Goal: Transaction & Acquisition: Purchase product/service

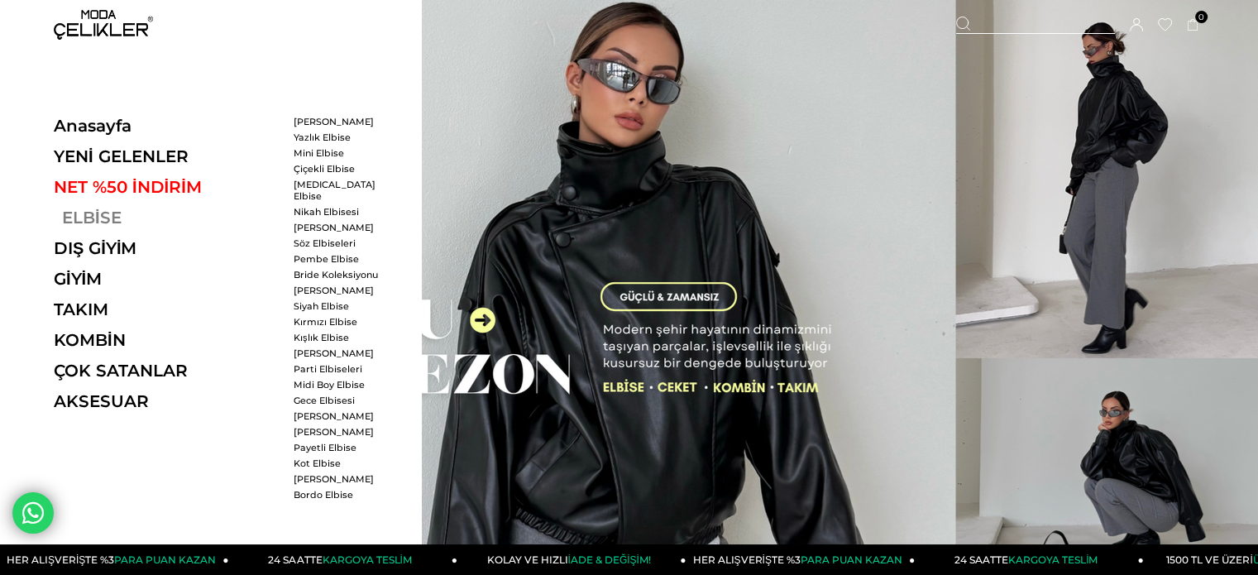
click at [84, 213] on link "ELBİSE" at bounding box center [167, 218] width 227 height 20
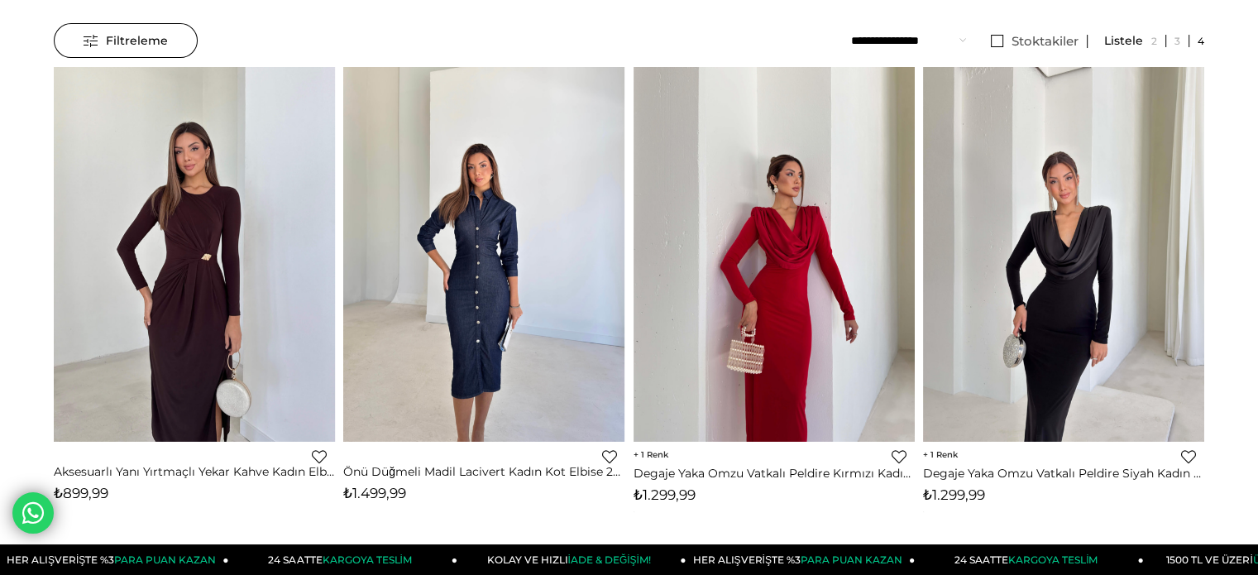
scroll to position [165, 0]
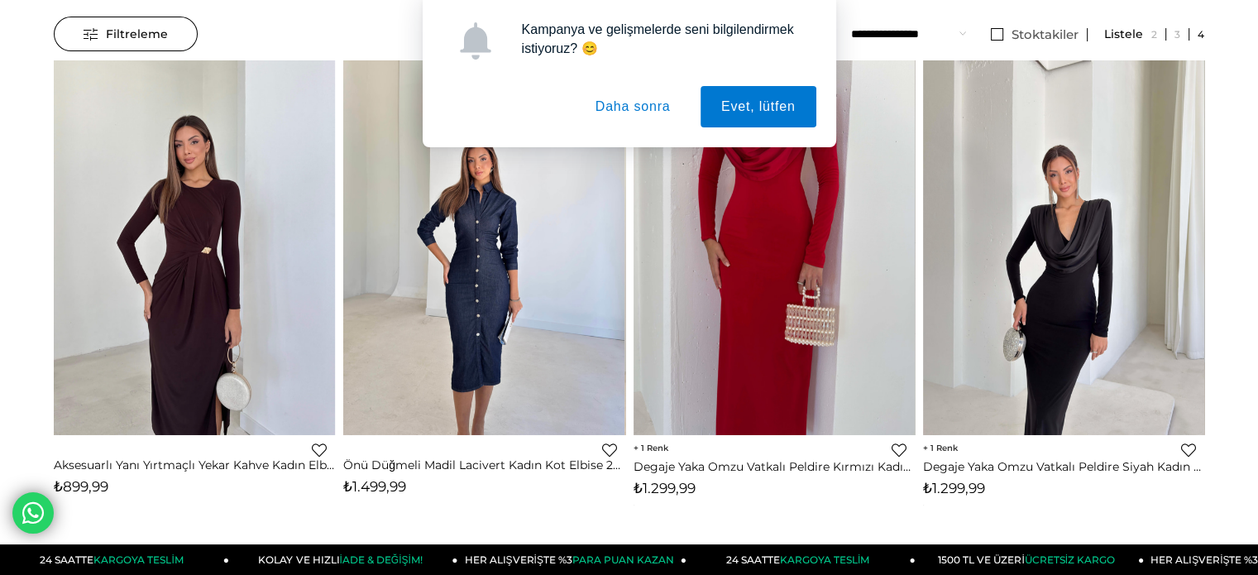
click at [642, 101] on button "Daha sonra" at bounding box center [633, 106] width 117 height 41
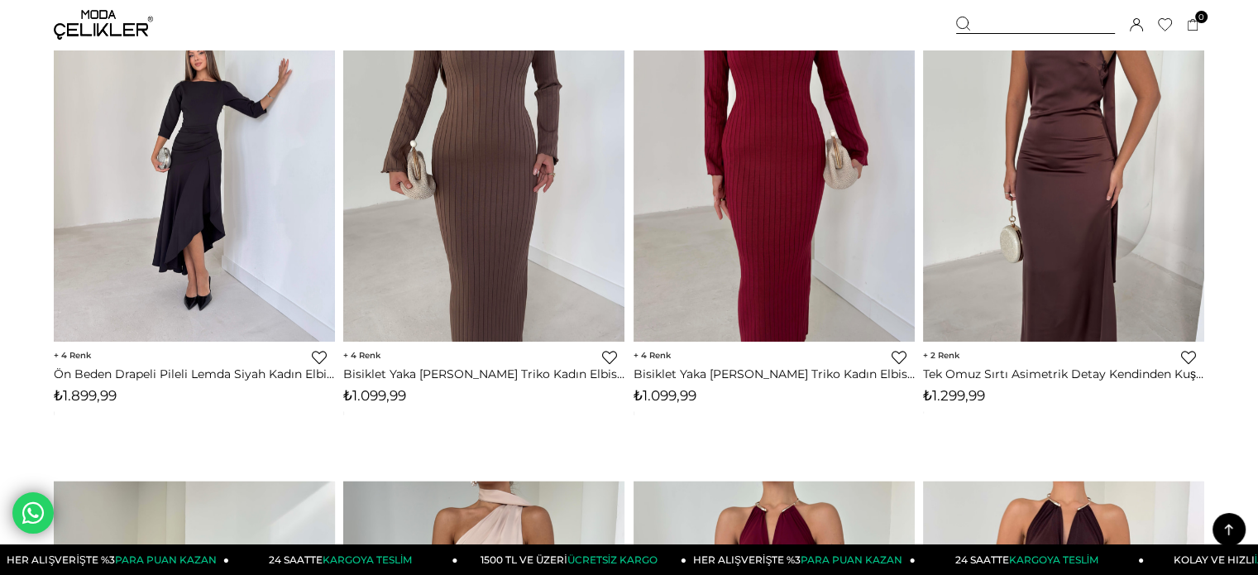
scroll to position [3307, 0]
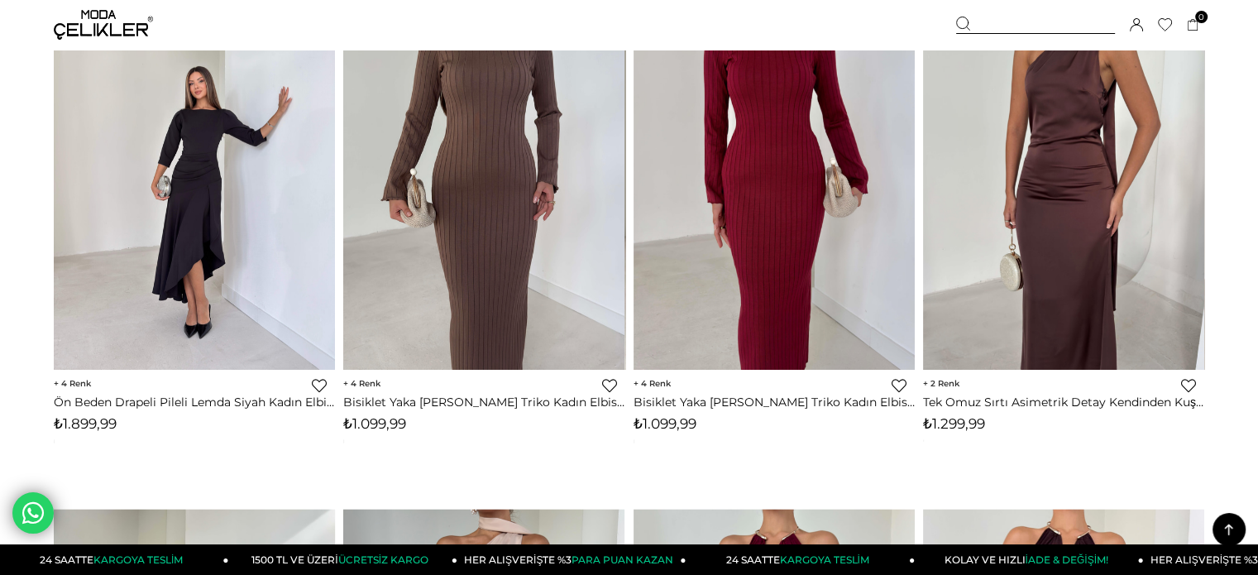
click at [948, 382] on span "2" at bounding box center [941, 383] width 36 height 11
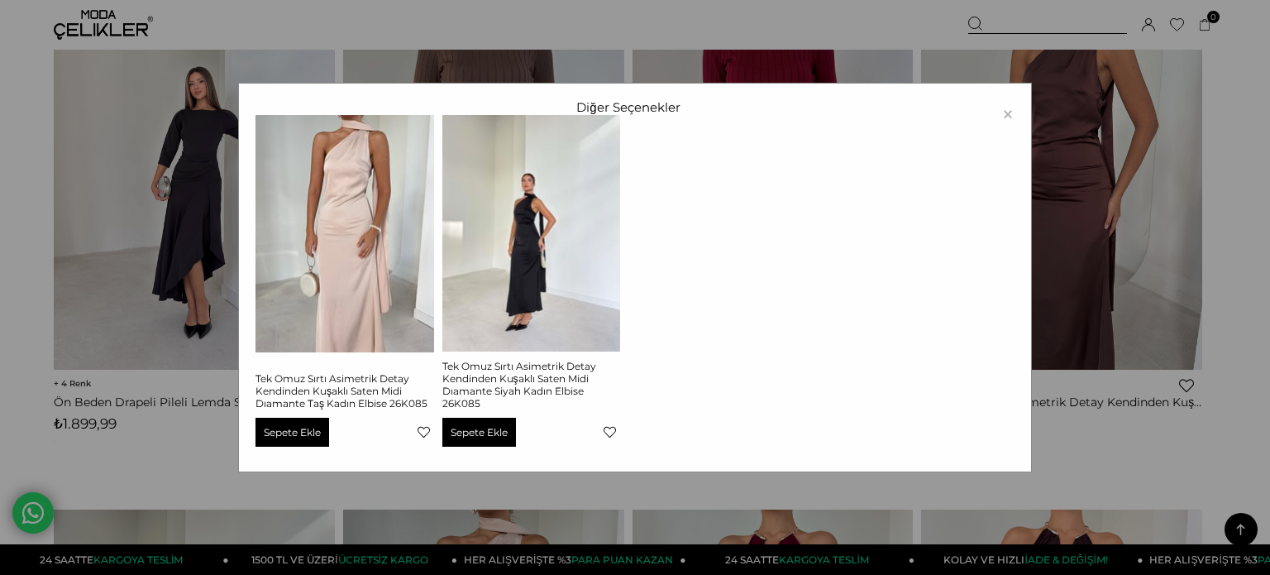
click at [999, 115] on ul "Tek Omuz Sırtı Asimetrik Detay Kendinden Kuşaklı Saten Midi Dıamante Taş Kadın …" at bounding box center [629, 285] width 746 height 340
click at [1007, 120] on span "×" at bounding box center [1007, 114] width 13 height 28
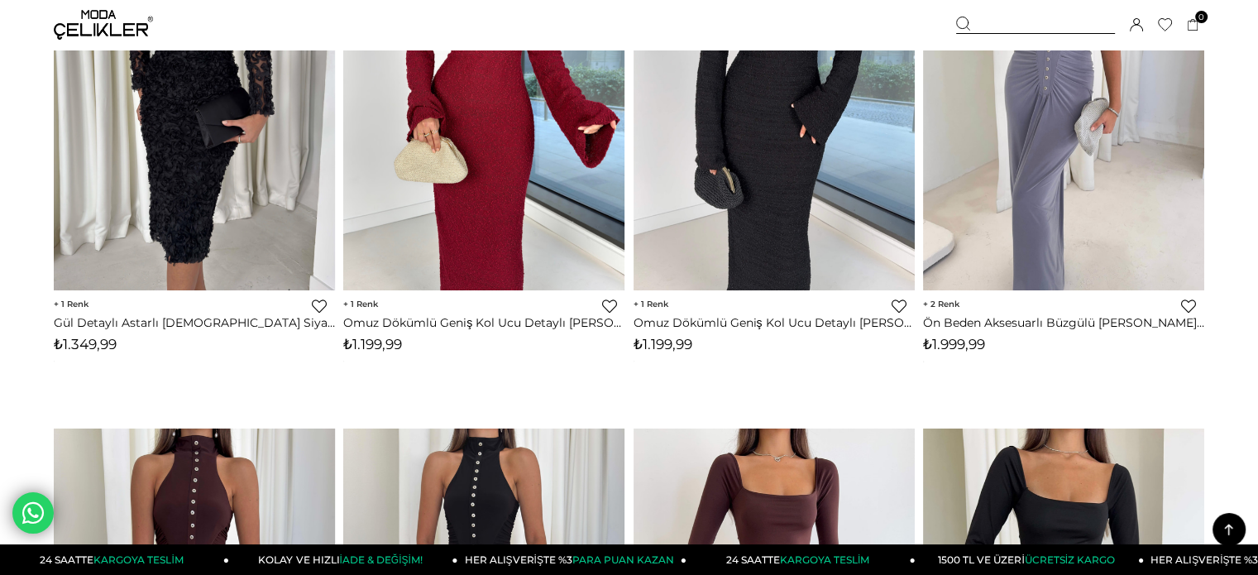
scroll to position [7855, 0]
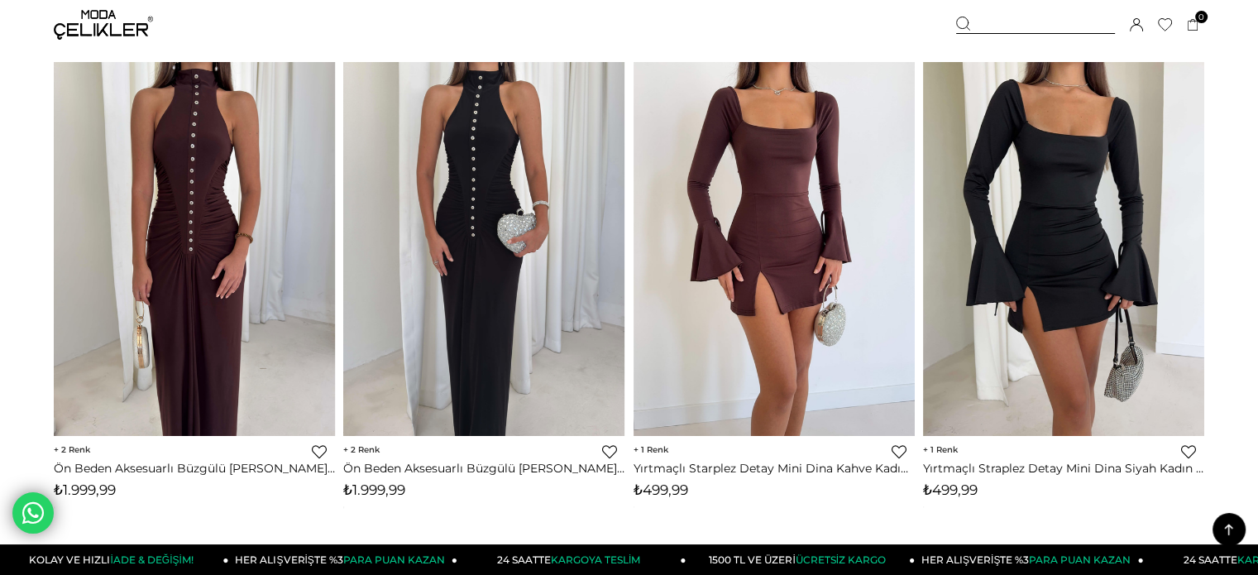
click at [1223, 525] on icon at bounding box center [1228, 529] width 21 height 21
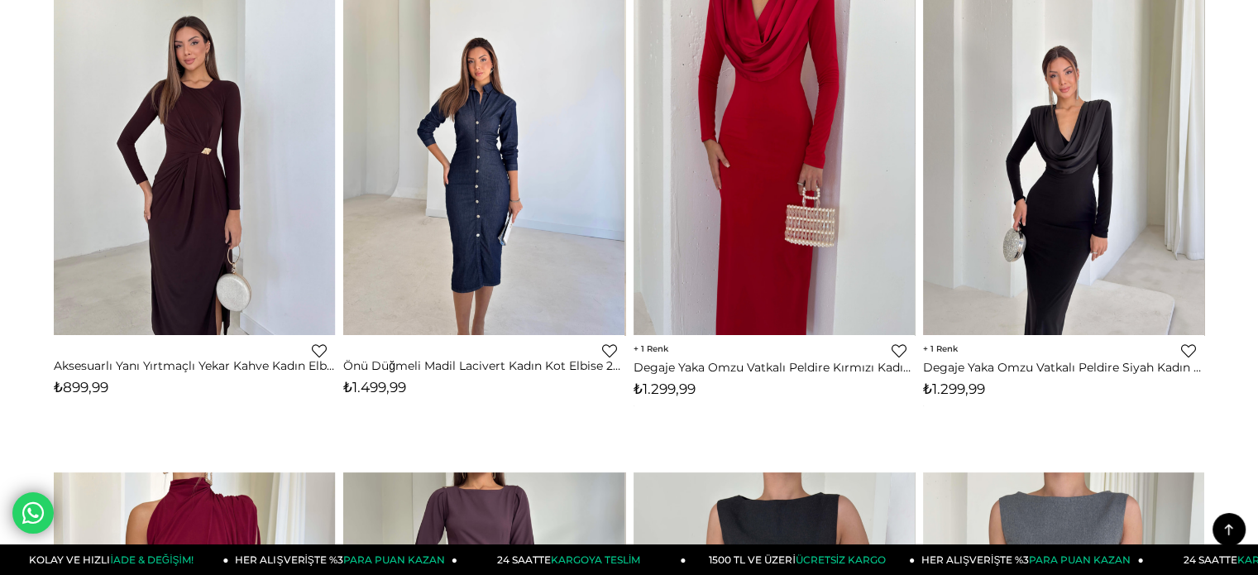
scroll to position [0, 0]
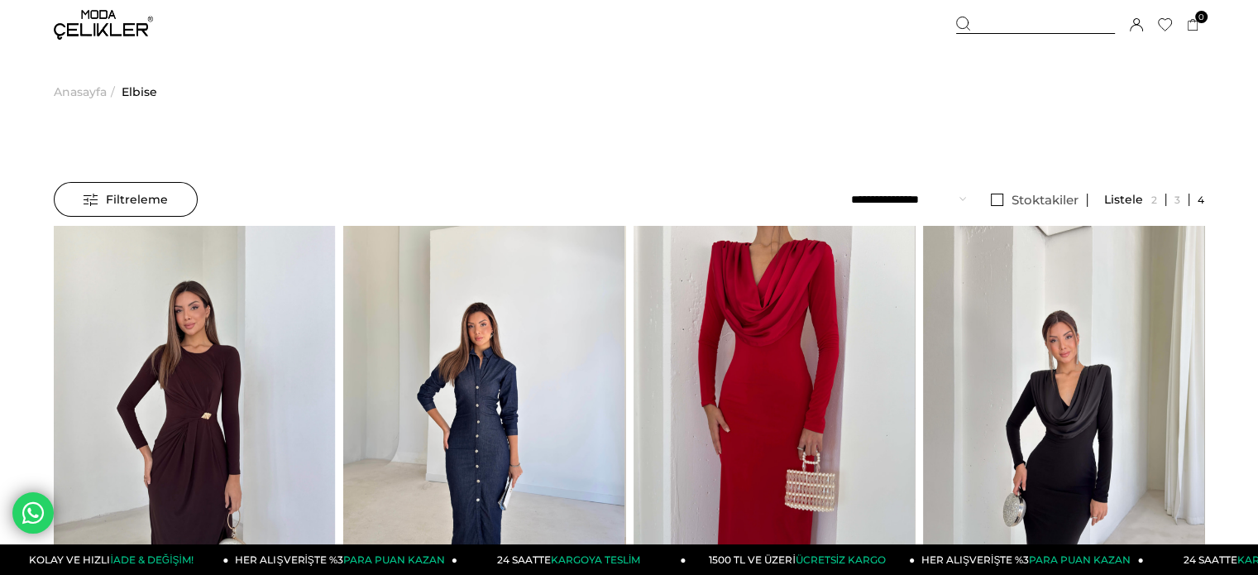
click at [1004, 19] on div at bounding box center [1035, 25] width 159 height 17
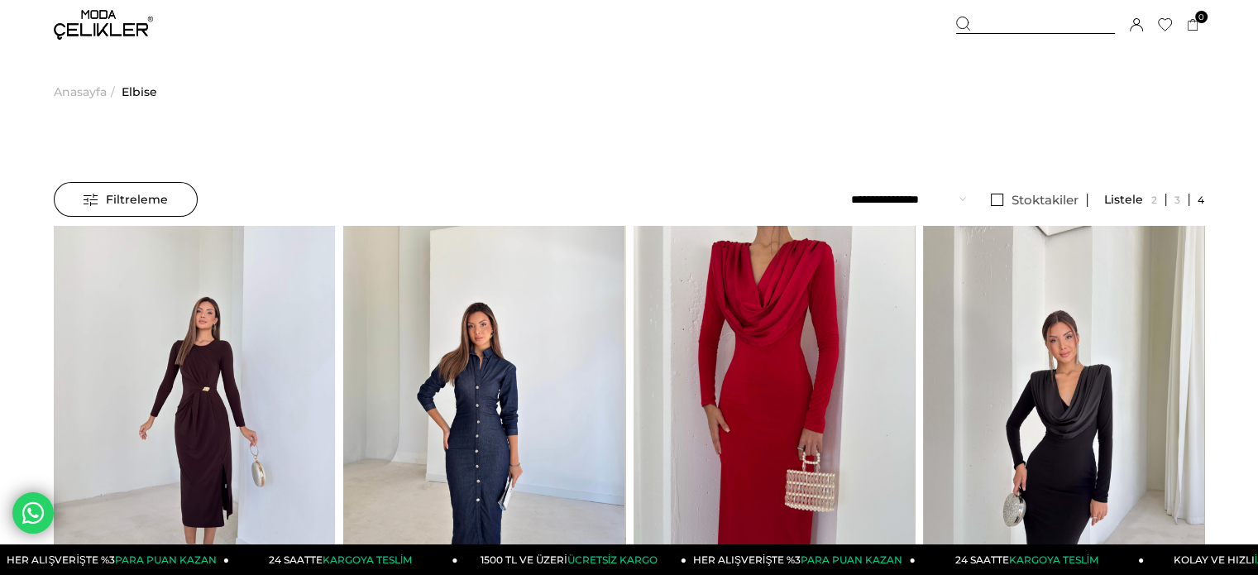
type input "*****"
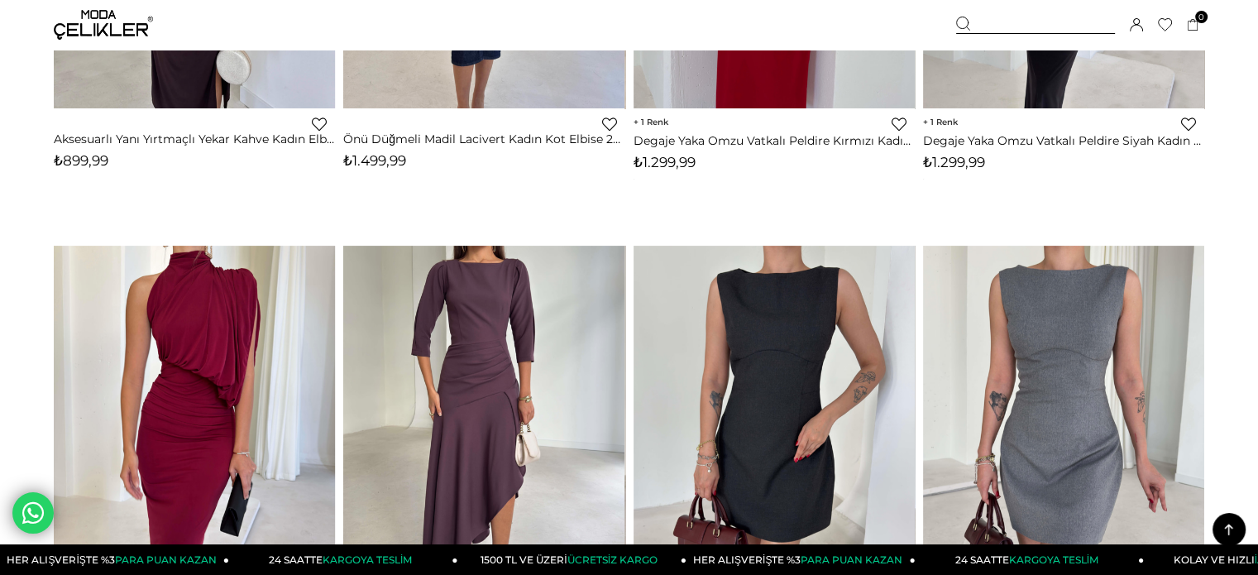
scroll to position [494, 0]
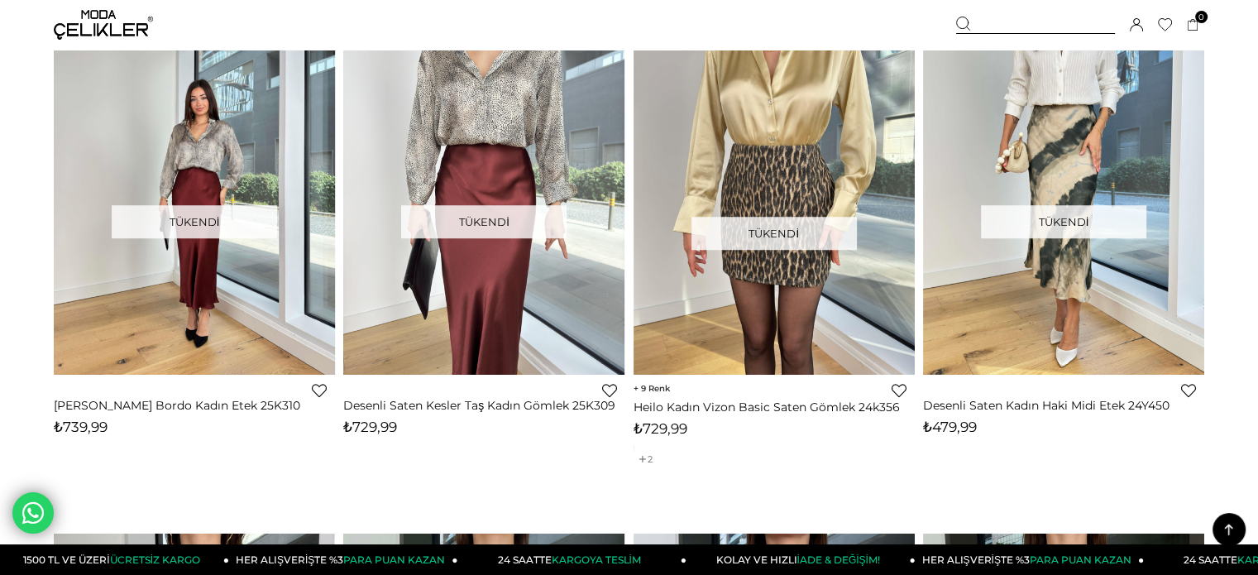
scroll to position [7524, 0]
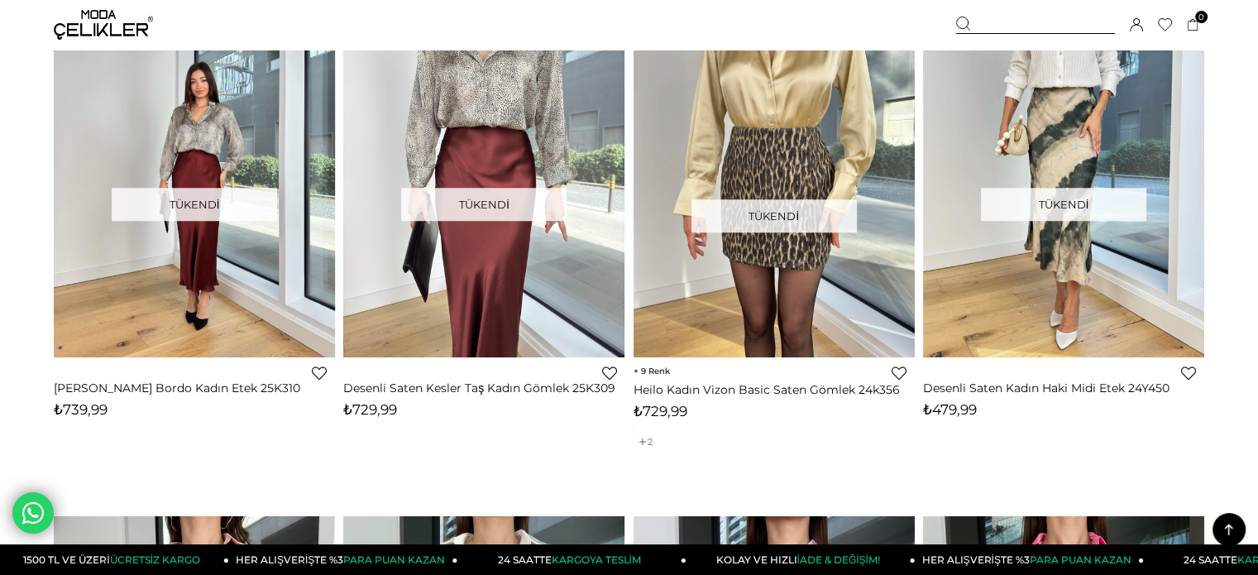
click at [1226, 529] on icon at bounding box center [1228, 529] width 21 height 21
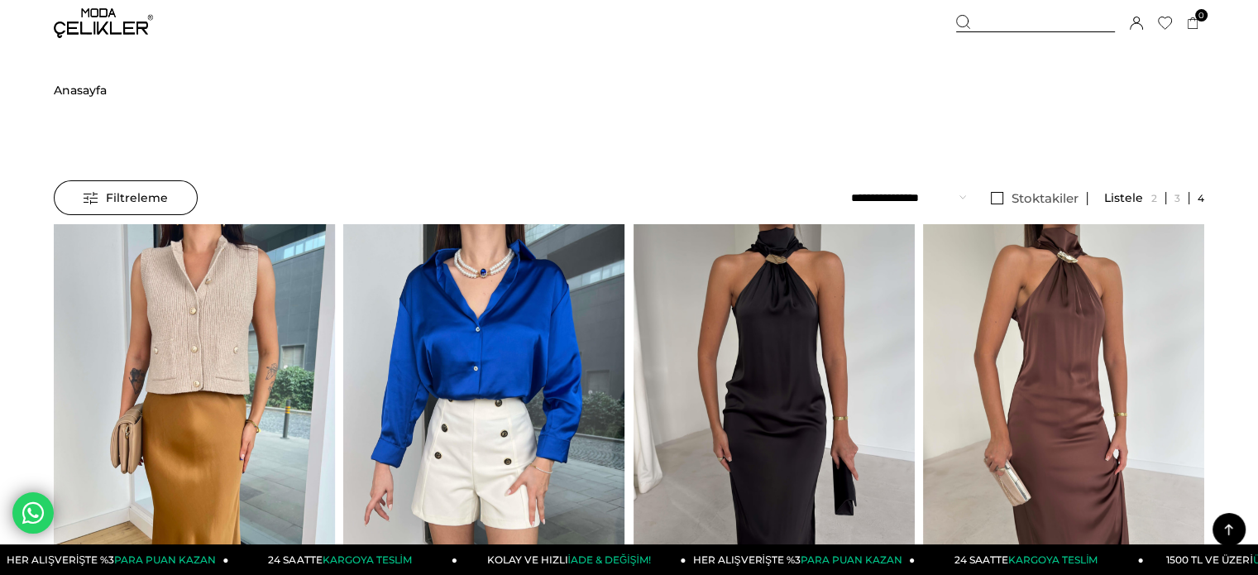
scroll to position [0, 0]
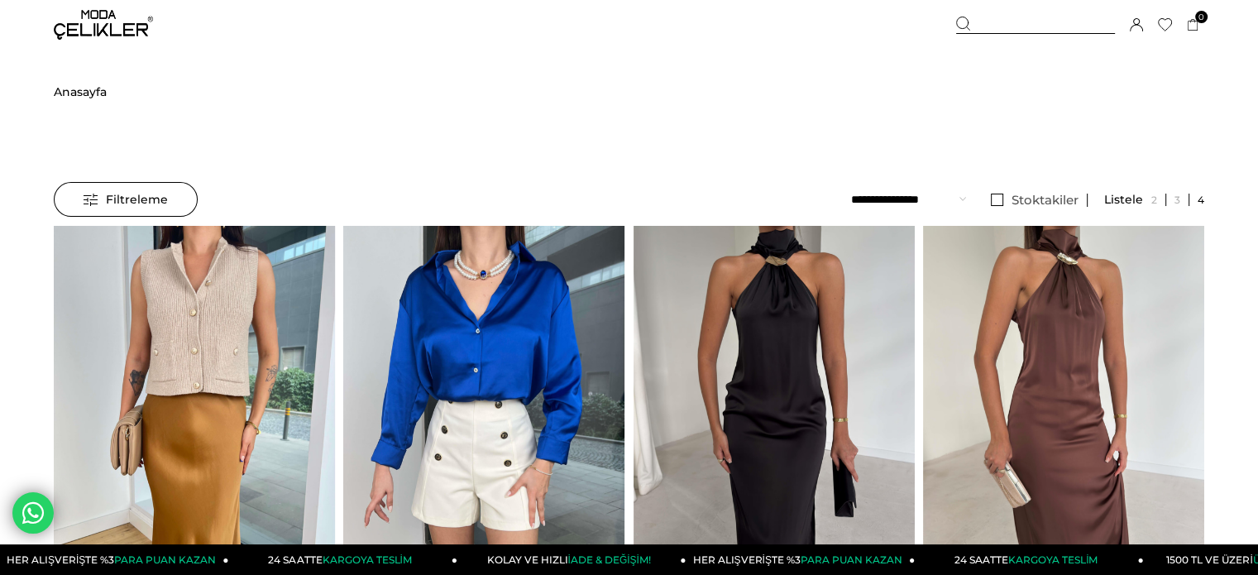
click at [94, 32] on img at bounding box center [103, 25] width 99 height 30
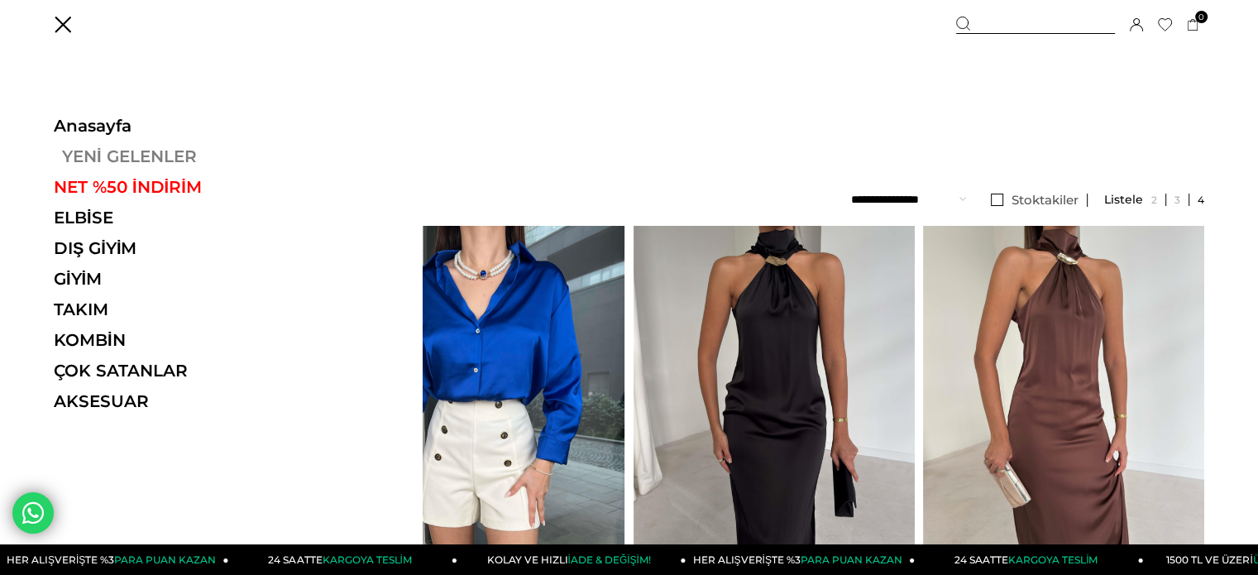
click at [131, 155] on link "YENİ GELENLER" at bounding box center [167, 156] width 227 height 20
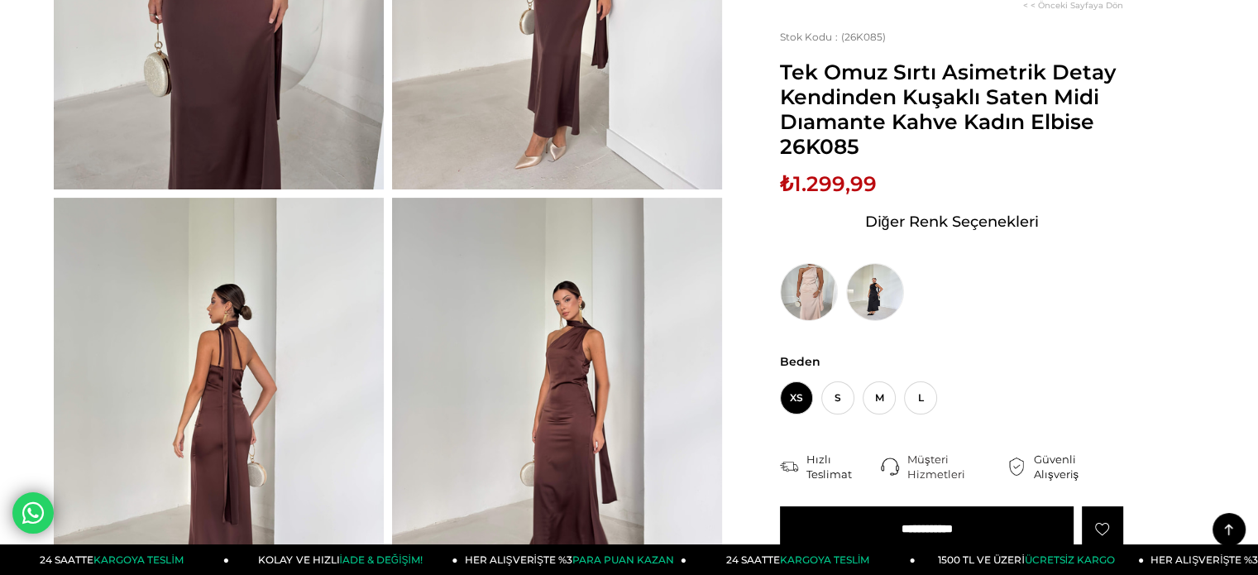
scroll to position [413, 0]
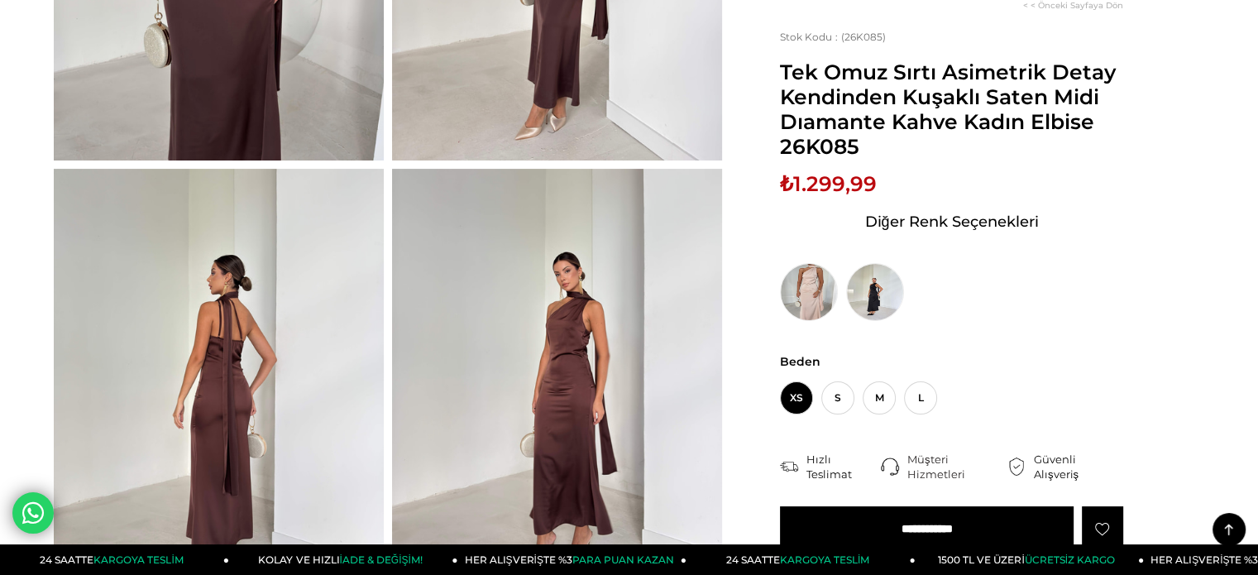
click at [282, 287] on img at bounding box center [219, 389] width 330 height 440
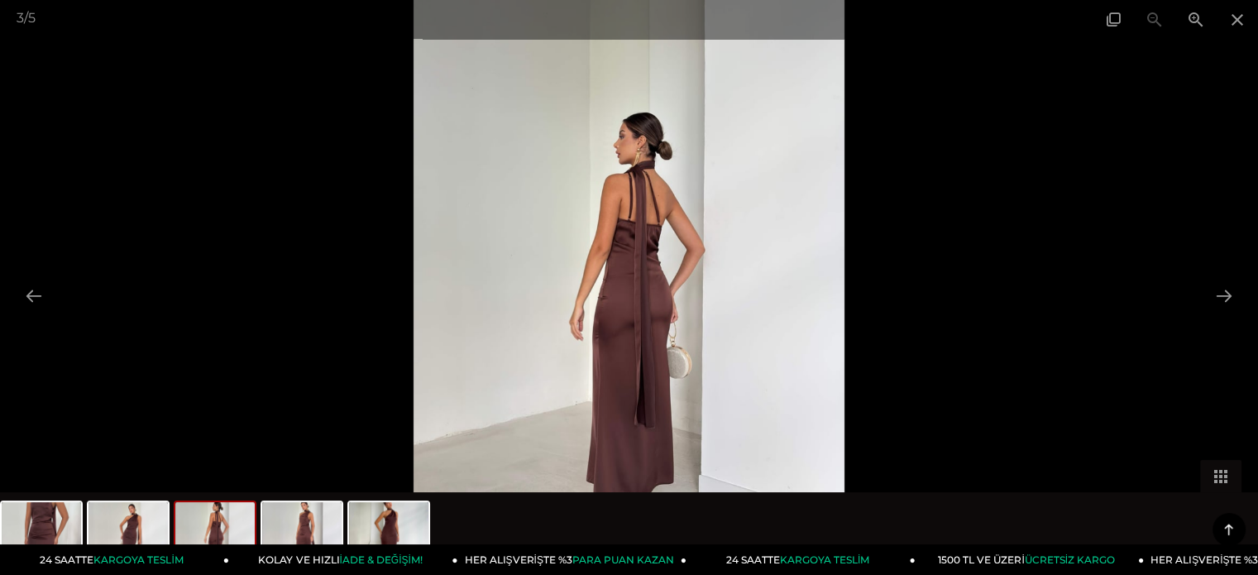
scroll to position [496, 0]
click at [1235, 300] on button at bounding box center [1223, 295] width 35 height 32
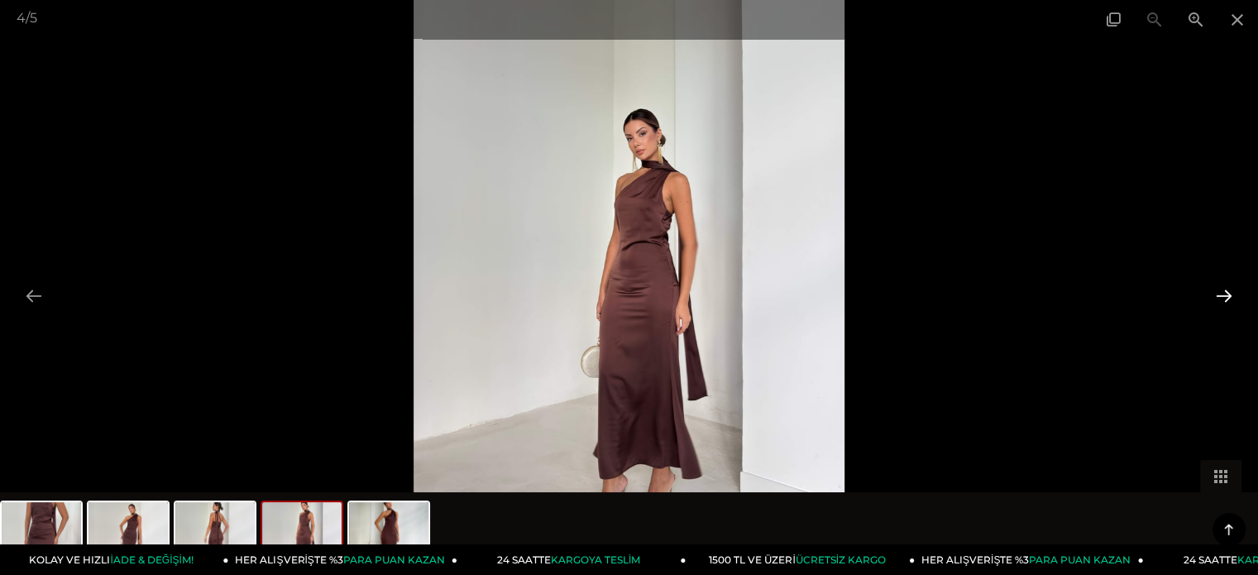
click at [1235, 299] on button at bounding box center [1223, 295] width 35 height 32
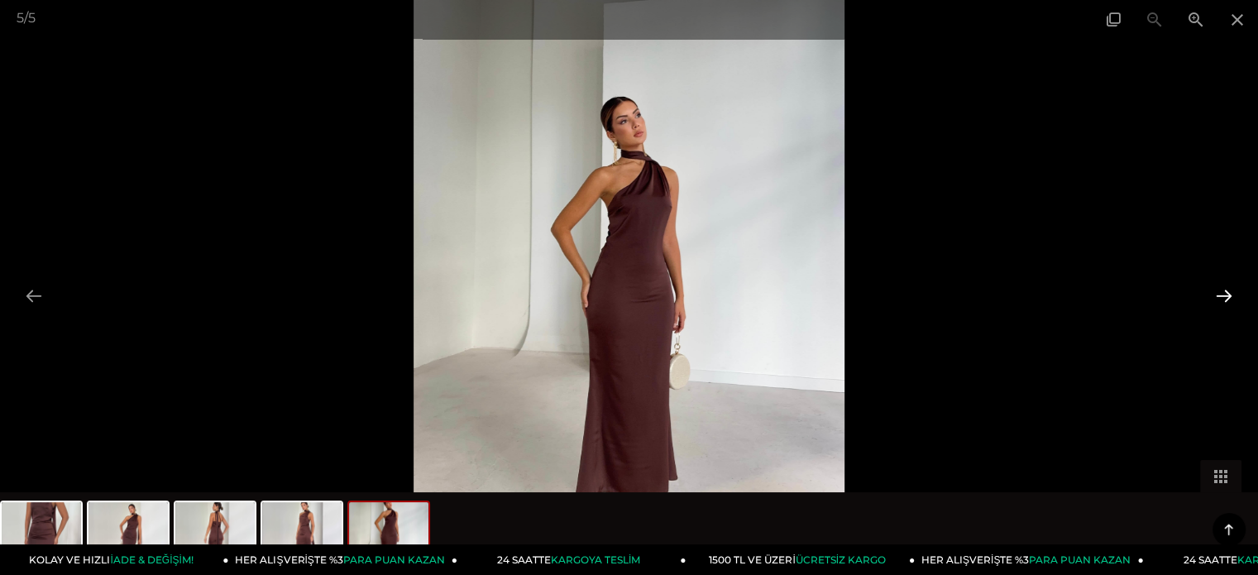
click at [1235, 299] on button at bounding box center [1223, 295] width 35 height 32
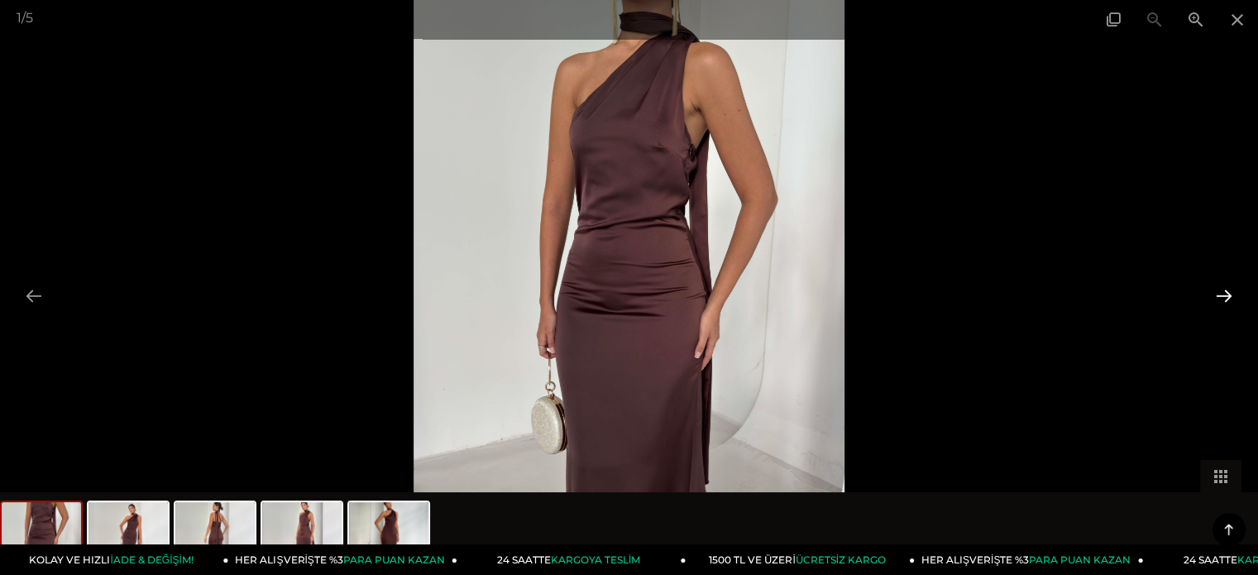
click at [1235, 299] on button at bounding box center [1223, 295] width 35 height 32
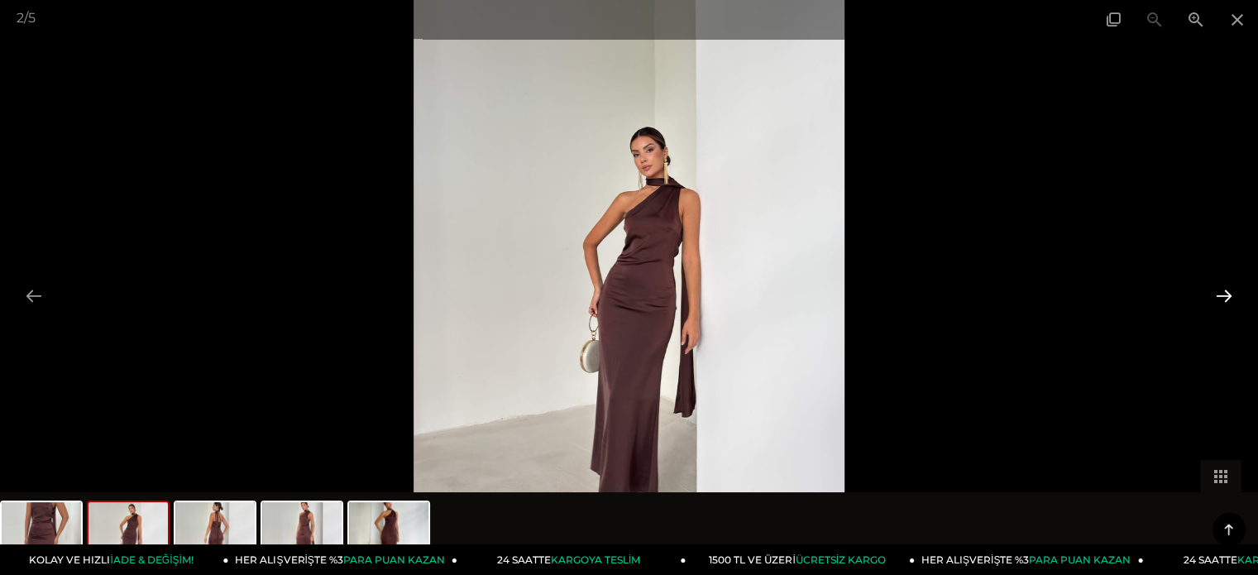
click at [1235, 299] on button at bounding box center [1223, 295] width 35 height 32
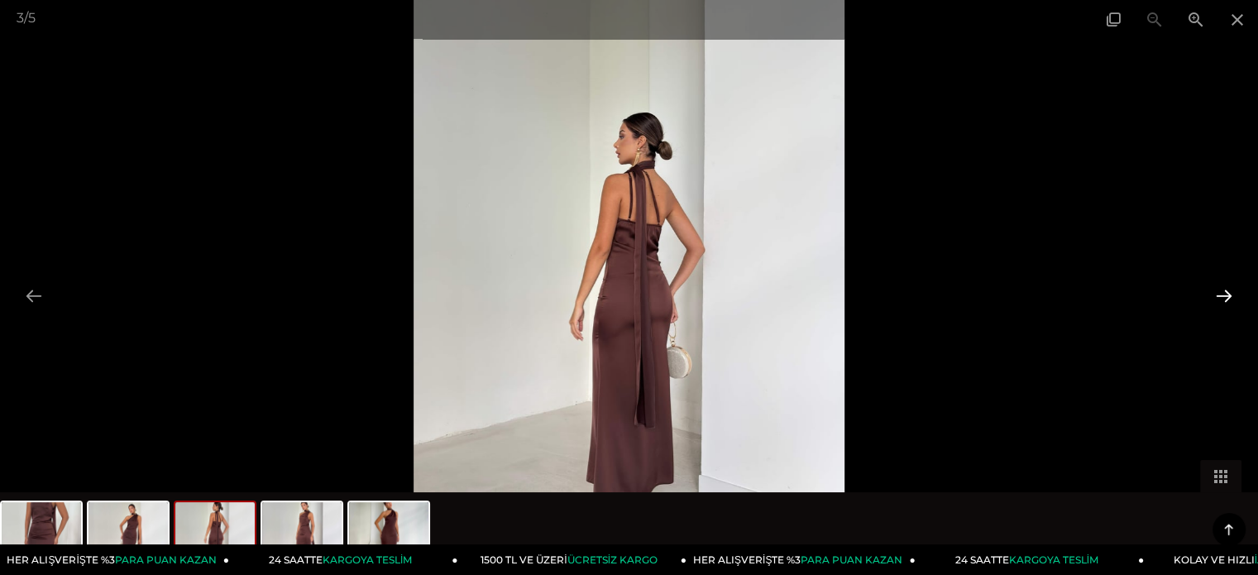
click at [1235, 299] on button at bounding box center [1223, 295] width 35 height 32
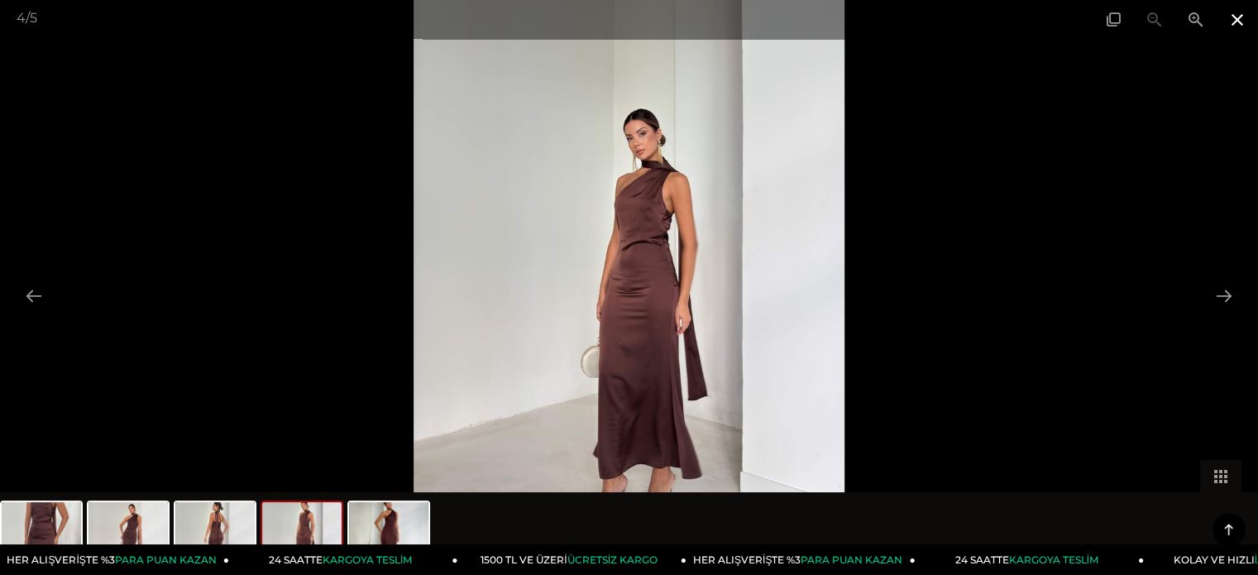
click at [1240, 13] on span at bounding box center [1236, 19] width 41 height 39
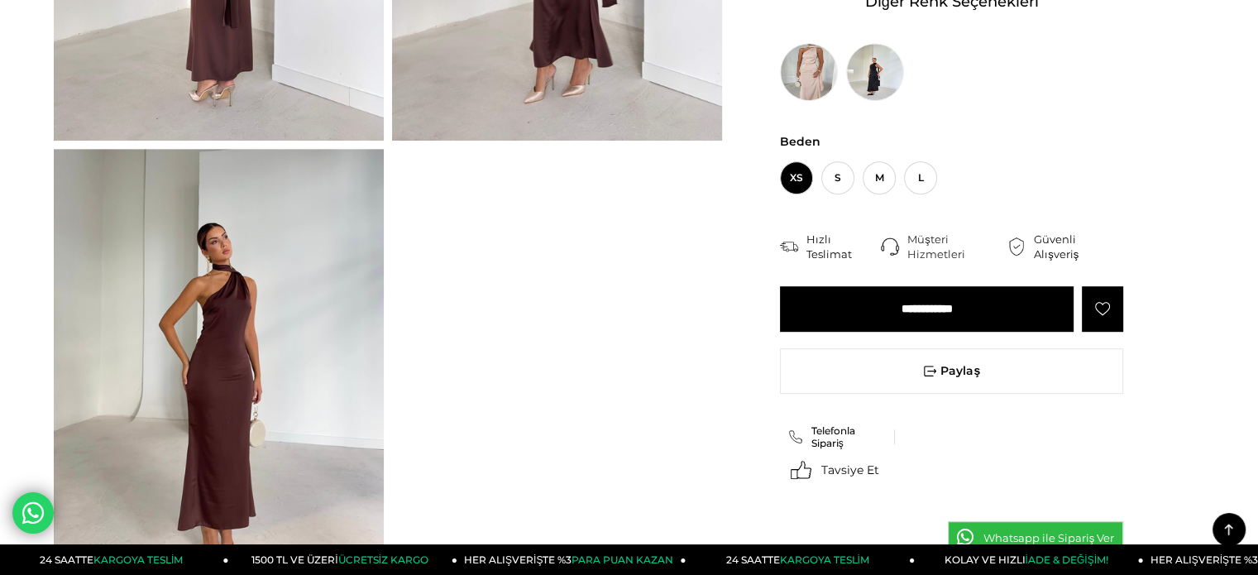
scroll to position [910, 0]
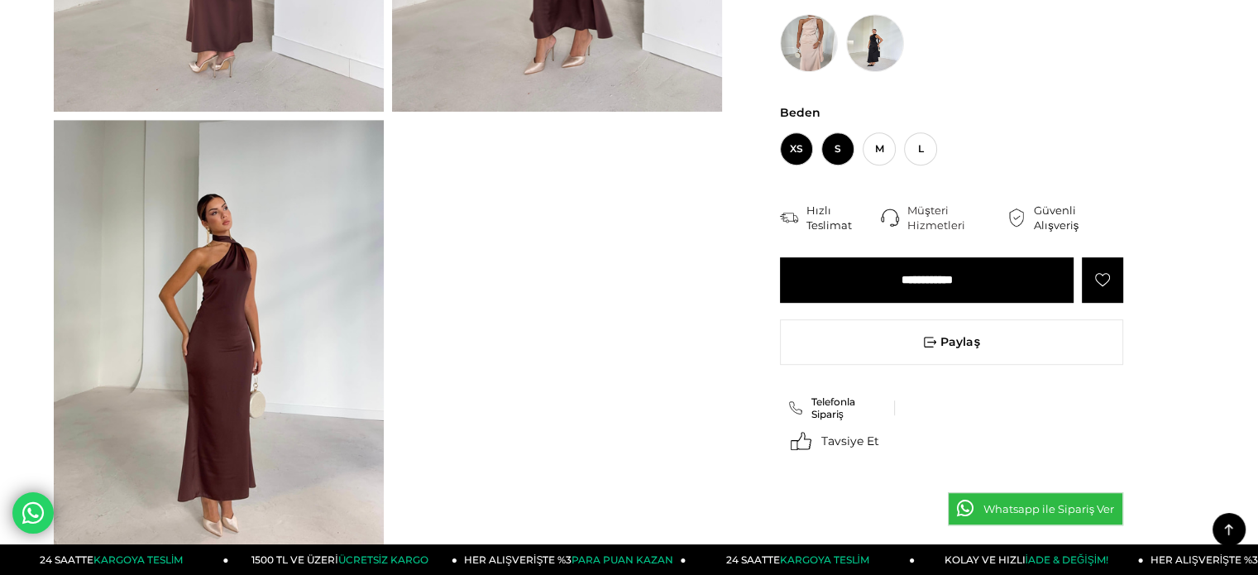
click at [833, 144] on span "S" at bounding box center [837, 148] width 33 height 33
click at [928, 283] on input "**********" at bounding box center [927, 279] width 294 height 45
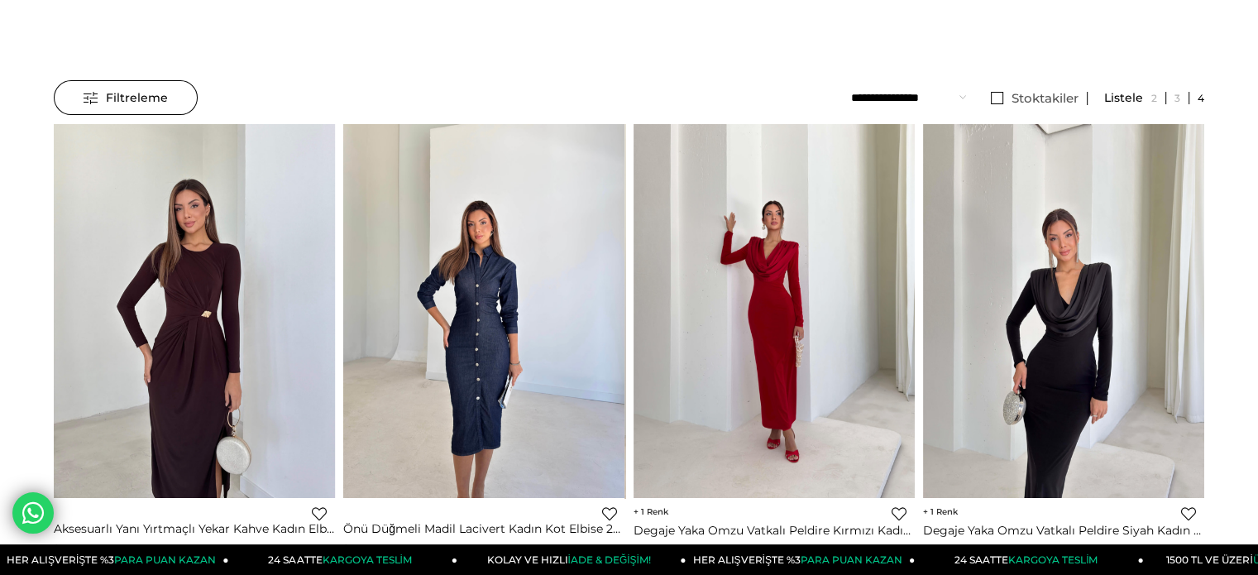
scroll to position [248, 0]
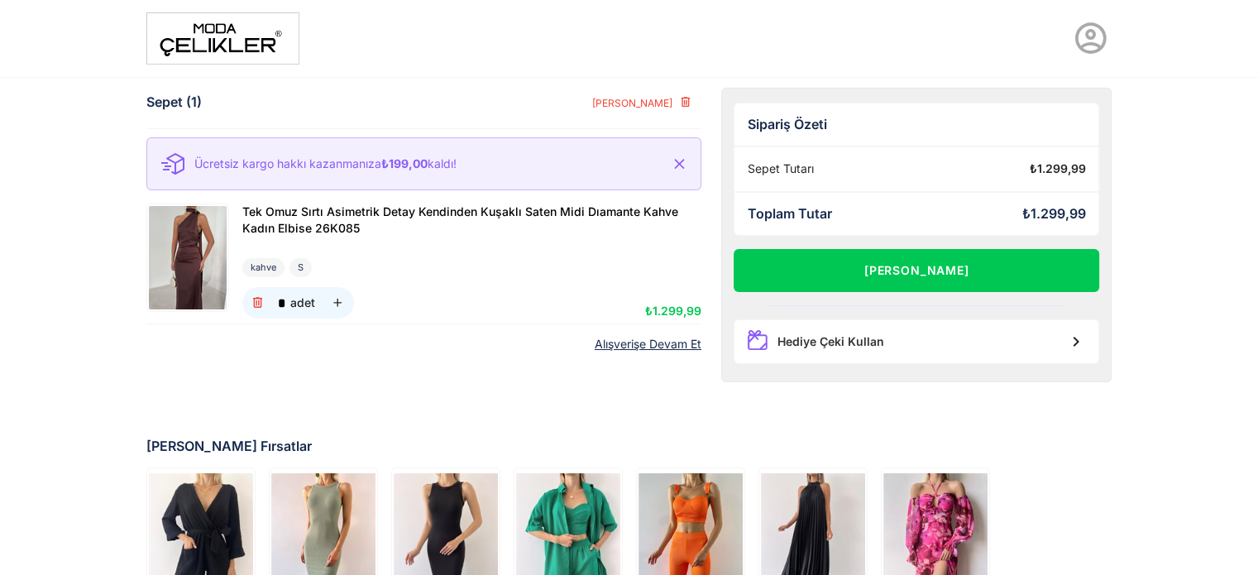
click at [189, 256] on img at bounding box center [188, 257] width 78 height 103
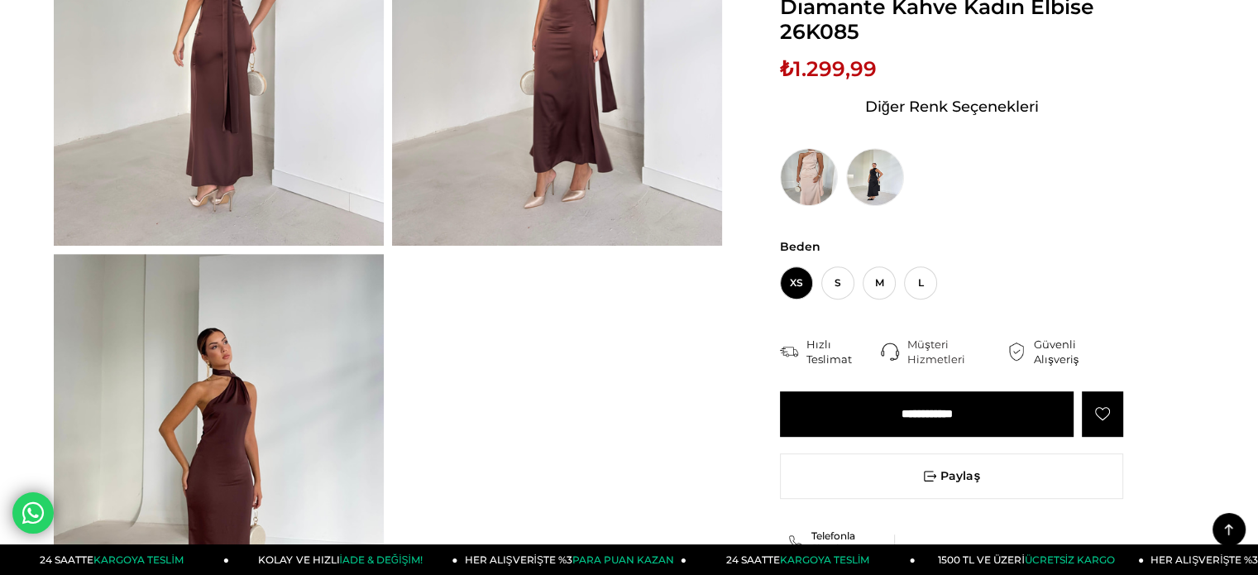
scroll to position [661, 0]
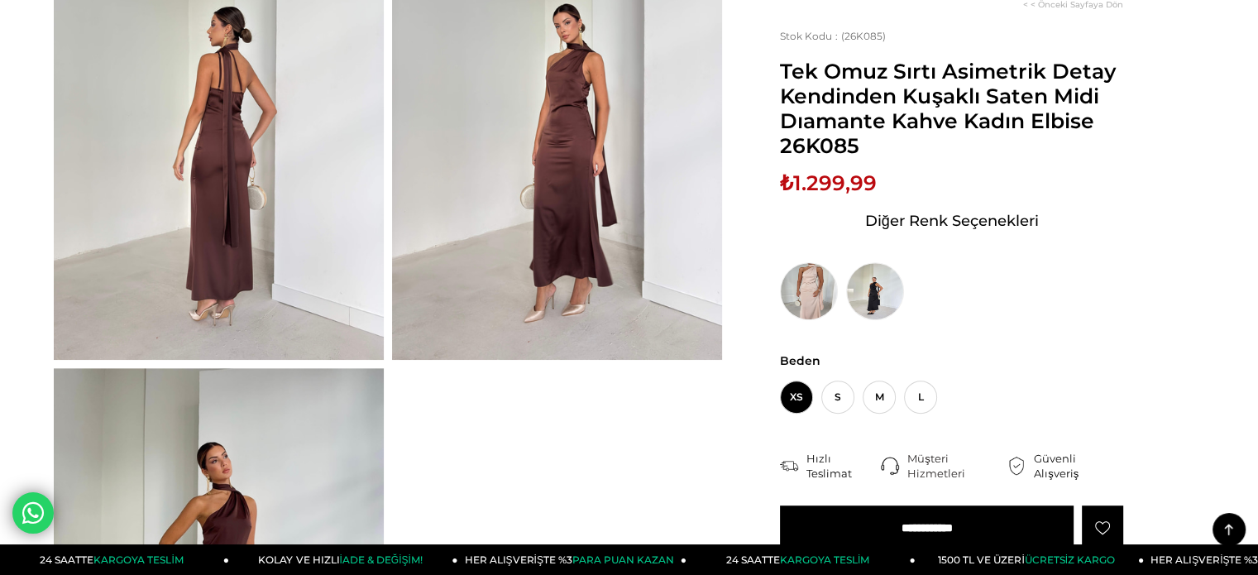
drag, startPoint x: 423, startPoint y: 174, endPoint x: 503, endPoint y: 419, distance: 257.3
click at [503, 419] on div at bounding box center [388, 144] width 676 height 1344
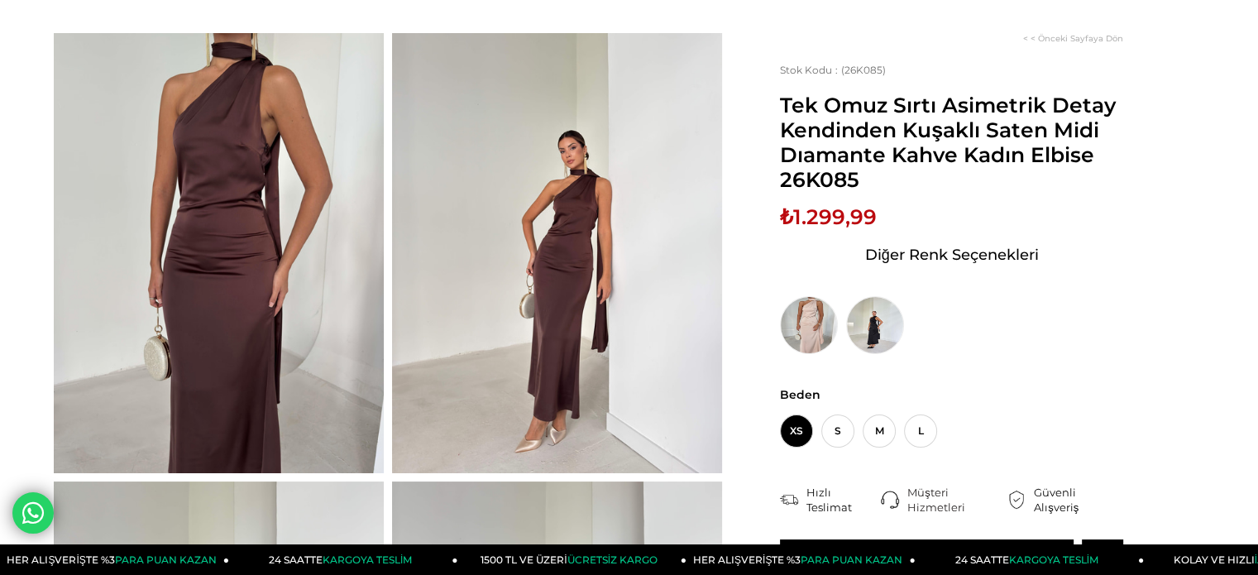
scroll to position [0, 0]
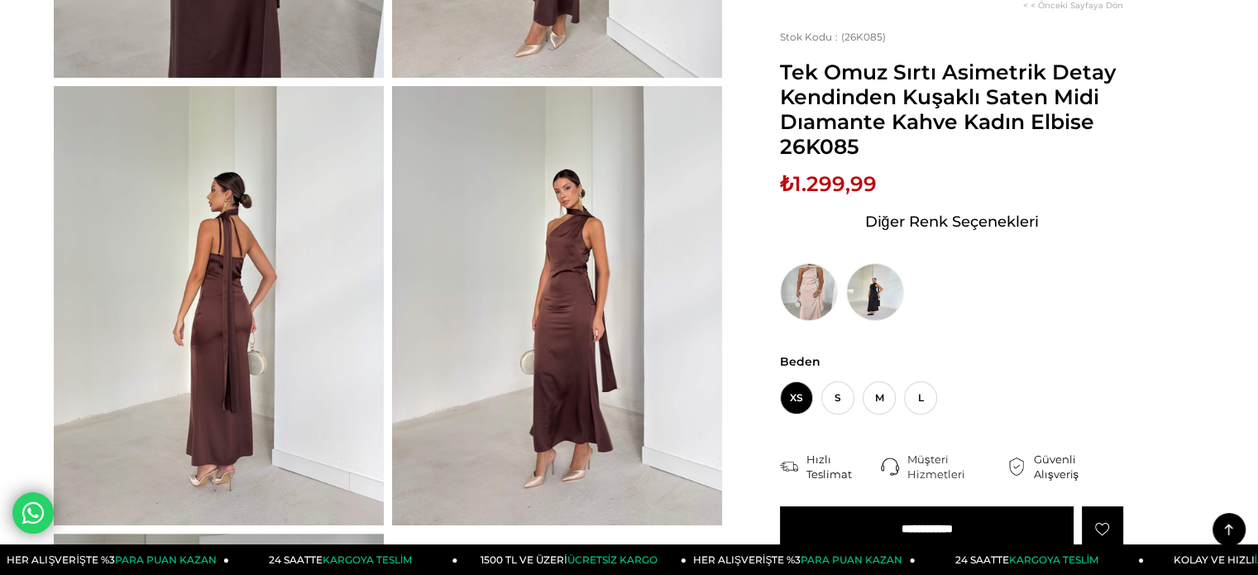
click at [542, 386] on img at bounding box center [557, 306] width 330 height 440
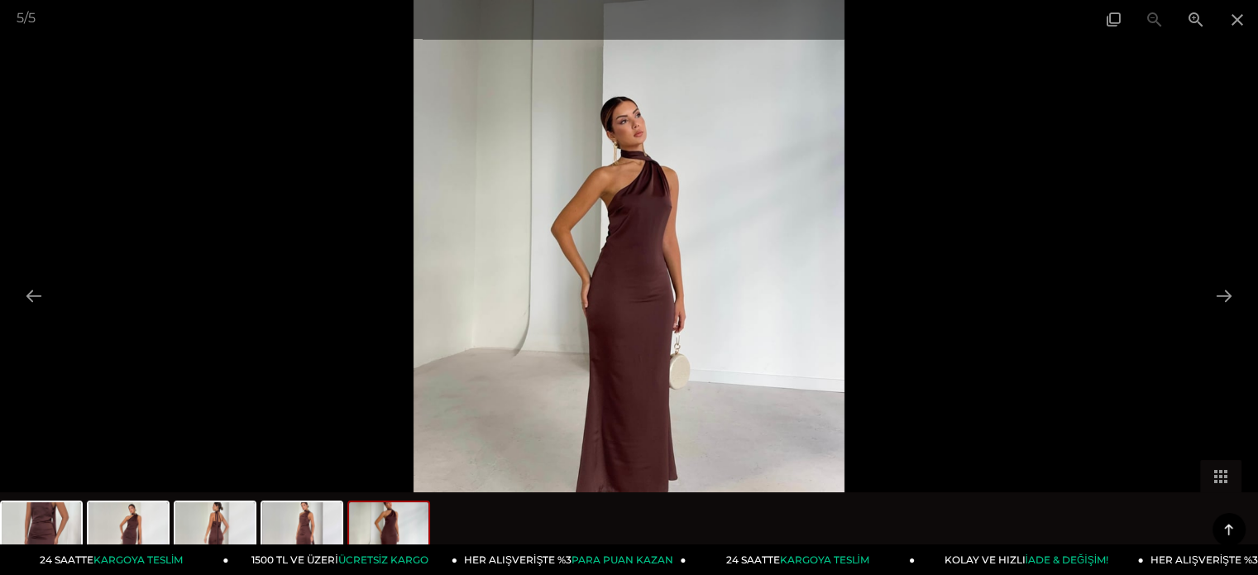
scroll to position [413, 0]
click at [1240, 17] on span at bounding box center [1236, 19] width 41 height 39
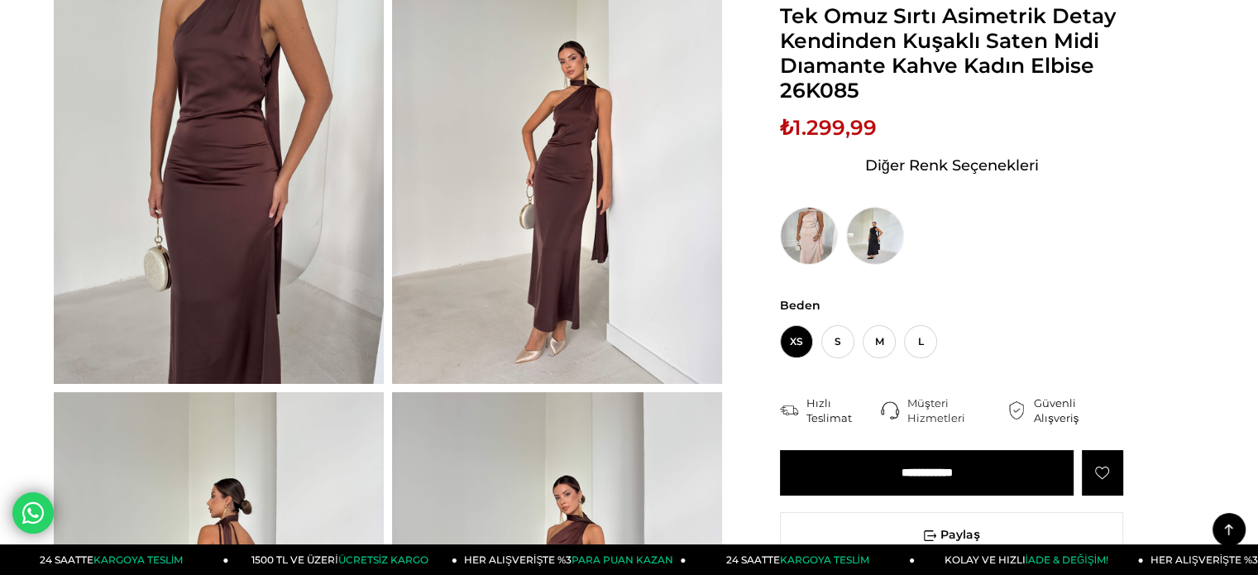
scroll to position [0, 0]
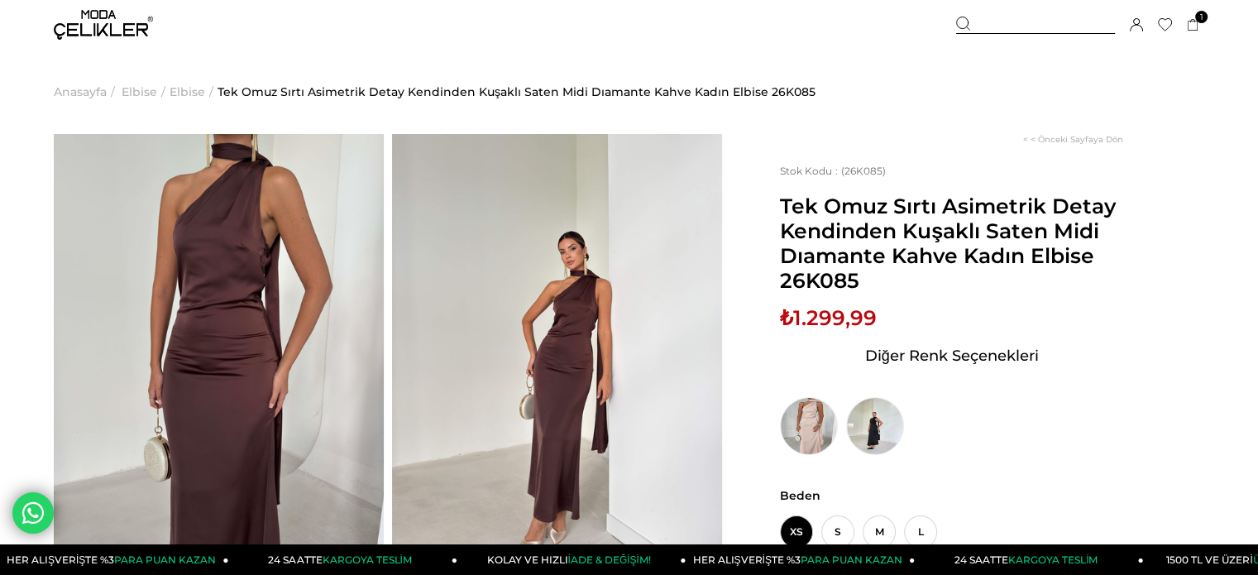
drag, startPoint x: 397, startPoint y: 181, endPoint x: 382, endPoint y: 164, distance: 22.9
drag, startPoint x: 382, startPoint y: 164, endPoint x: 377, endPoint y: 114, distance: 49.9
click at [377, 114] on span "Tek Omuz Sırtı Asimetrik Detay Kendinden Kuşaklı Saten Midi Dıamante Kahve Kadı…" at bounding box center [516, 92] width 598 height 84
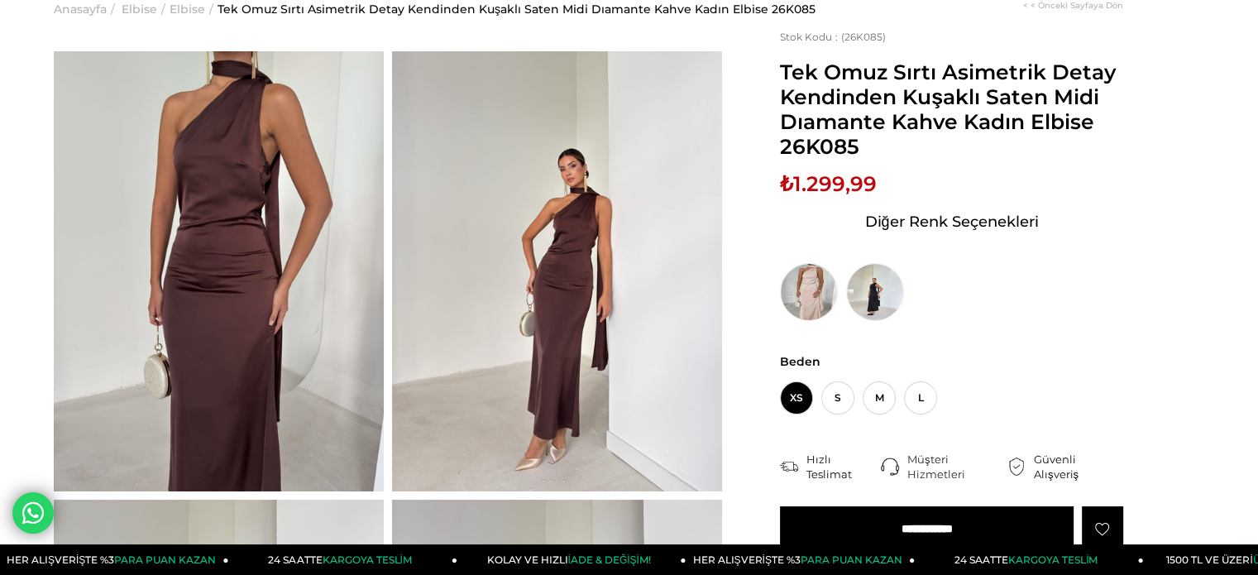
scroll to position [331, 0]
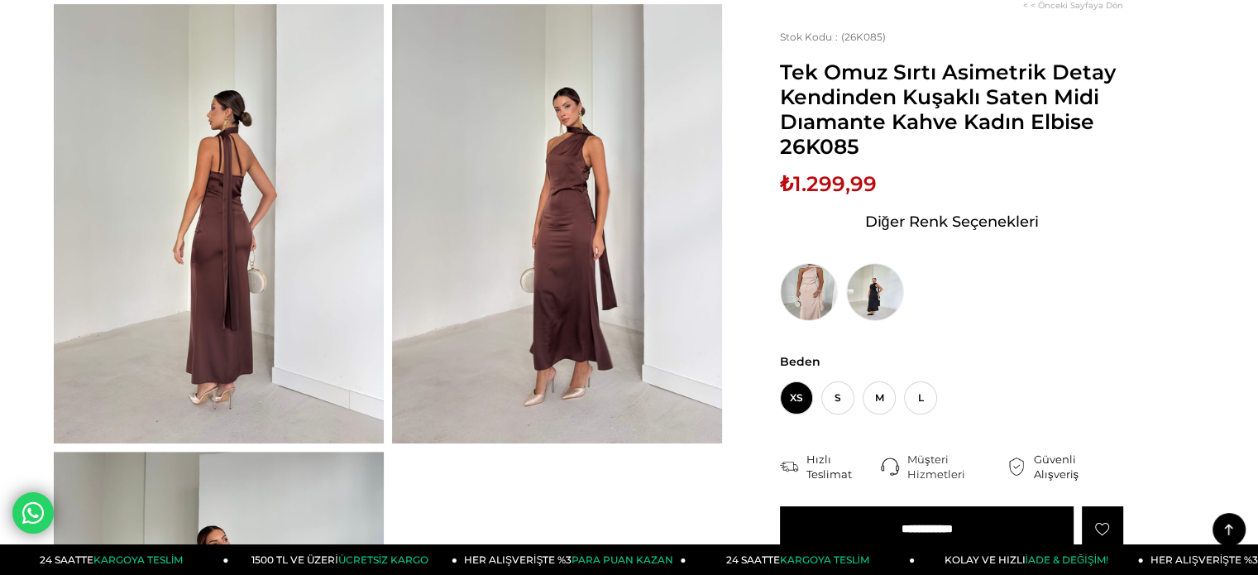
scroll to position [579, 0]
click at [603, 327] on img at bounding box center [557, 223] width 330 height 440
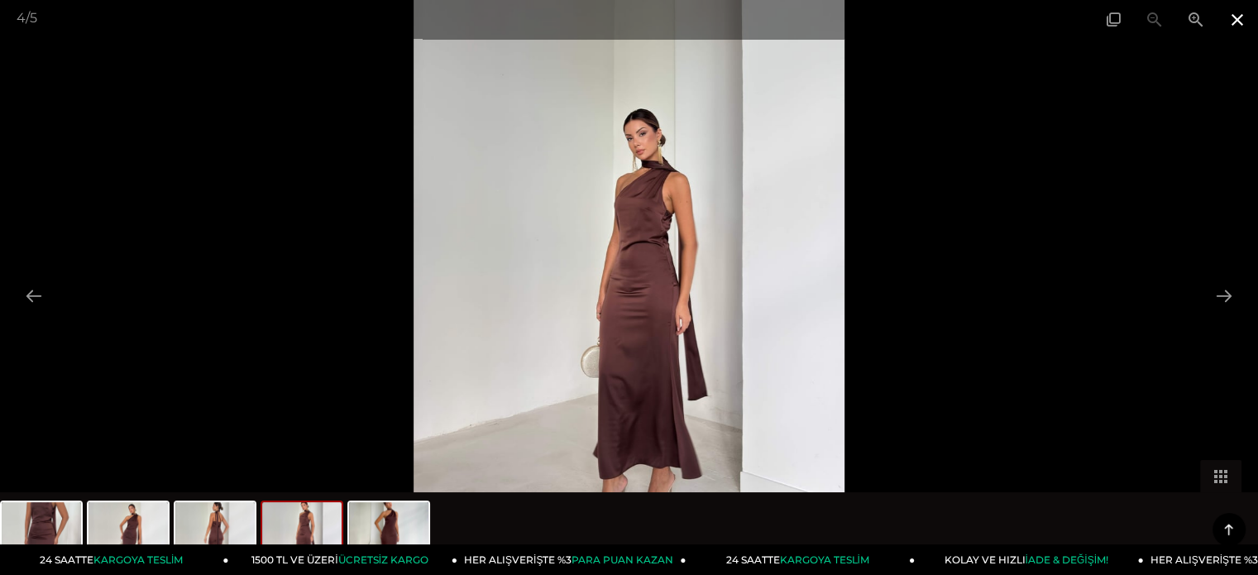
click at [1234, 26] on span at bounding box center [1236, 19] width 41 height 39
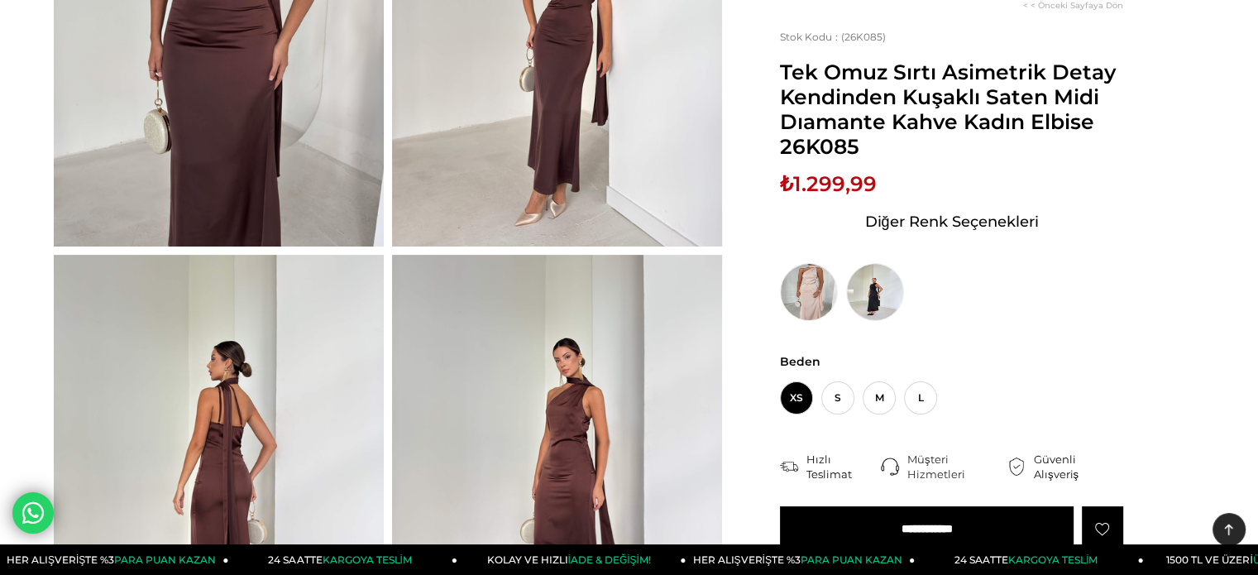
scroll to position [331, 0]
